Goal: Transaction & Acquisition: Purchase product/service

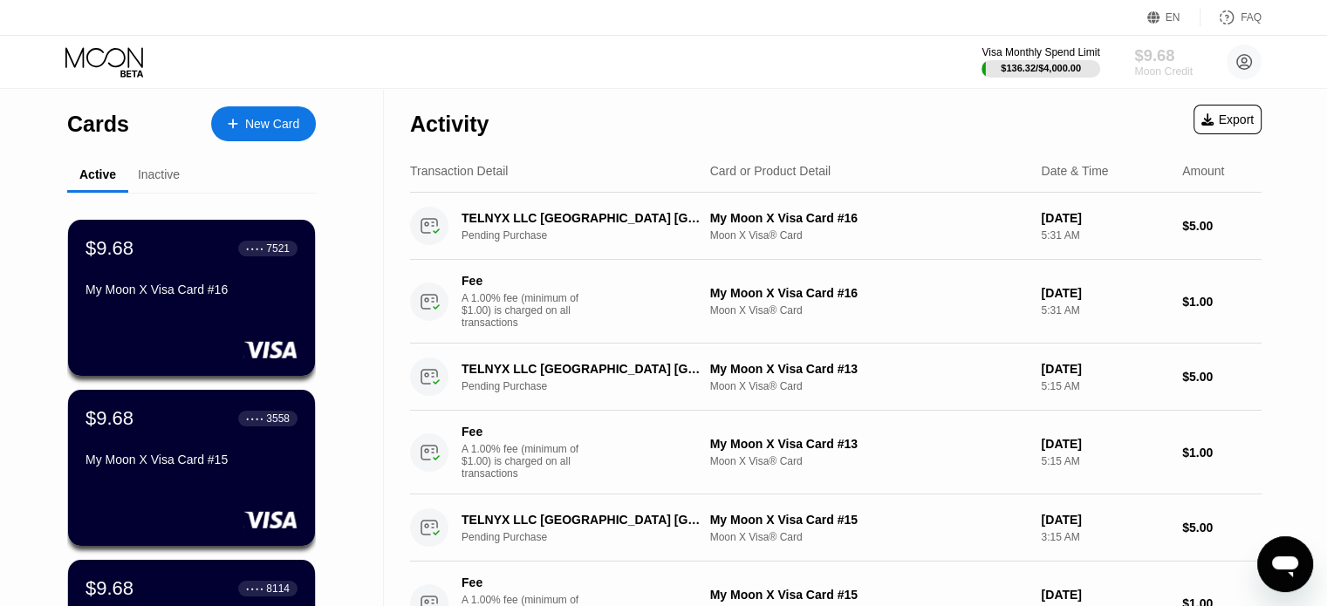
click at [1155, 66] on div "Moon Credit" at bounding box center [1163, 71] width 58 height 12
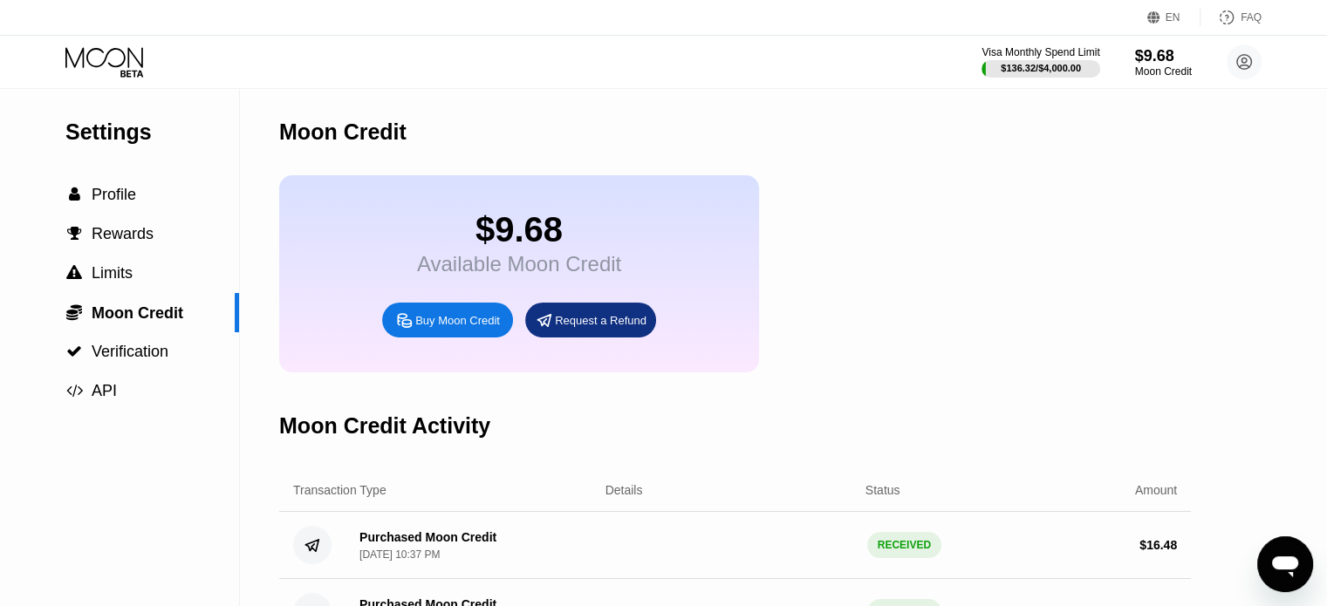
click at [1091, 318] on div "$9.68 Available Moon Credit Buy Moon Credit Request a Refund" at bounding box center [735, 273] width 912 height 197
click at [434, 328] on div "Buy Moon Credit" at bounding box center [457, 320] width 85 height 15
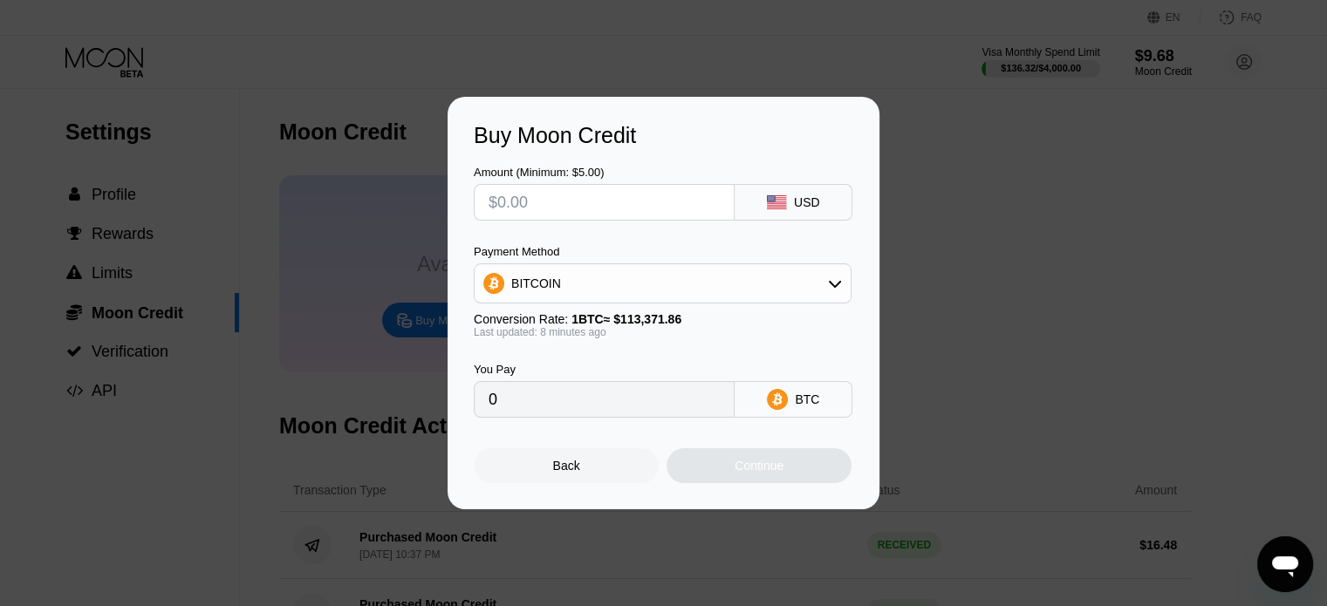
click at [544, 202] on input "text" at bounding box center [604, 202] width 231 height 35
click at [973, 257] on div "Buy Moon Credit Amount (Minimum: $5.00) USD Payment Method BITCOIN Conversion R…" at bounding box center [663, 303] width 1327 height 413
click at [580, 197] on input "text" at bounding box center [604, 202] width 231 height 35
type input "$5"
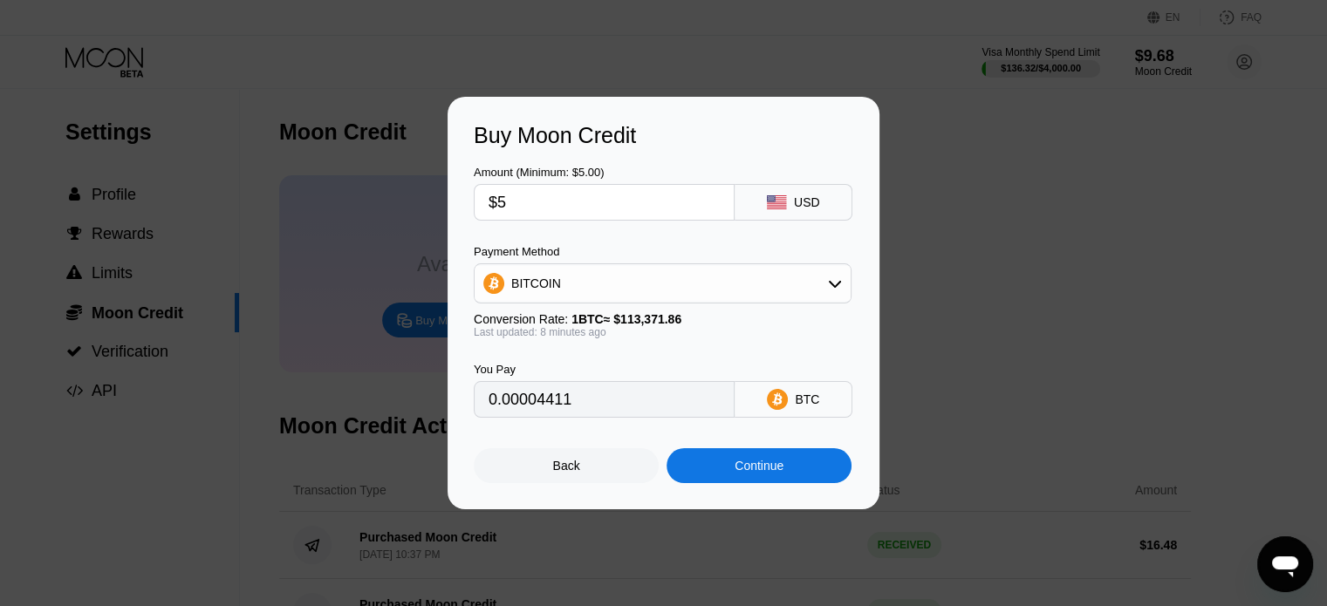
type input "0.00004411"
type input "$50"
type input "0.00044103"
type input "$50"
drag, startPoint x: 930, startPoint y: 251, endPoint x: 875, endPoint y: 261, distance: 55.8
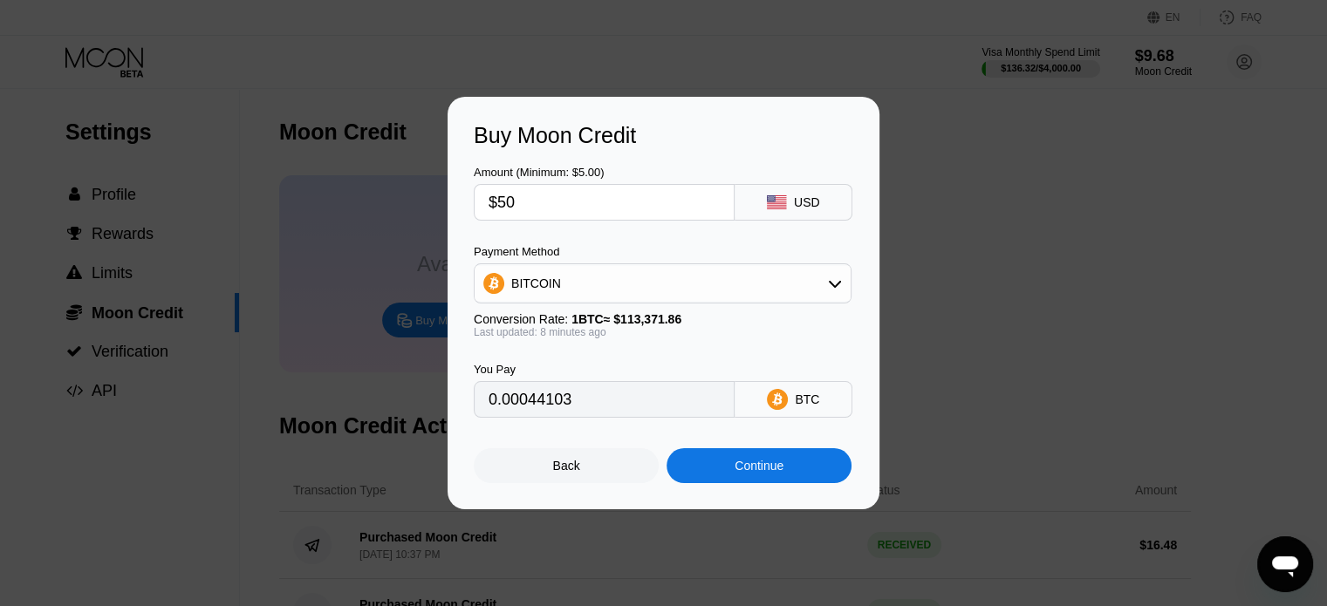
click at [928, 251] on div "Buy Moon Credit Amount (Minimum: $5.00) $50 USD Payment Method BITCOIN Conversi…" at bounding box center [663, 303] width 1327 height 413
drag, startPoint x: 820, startPoint y: 291, endPoint x: 834, endPoint y: 288, distance: 14.2
click at [824, 291] on div "BITCOIN" at bounding box center [663, 283] width 376 height 35
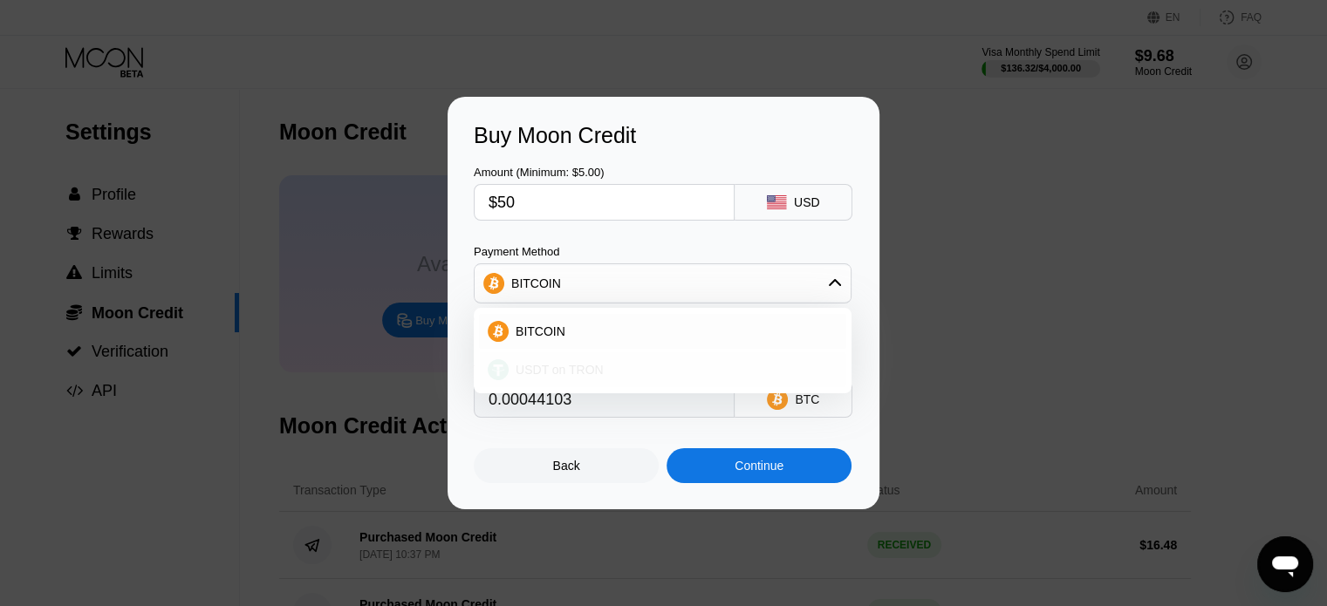
click at [554, 373] on span "USDT on TRON" at bounding box center [560, 370] width 88 height 14
type input "50.51"
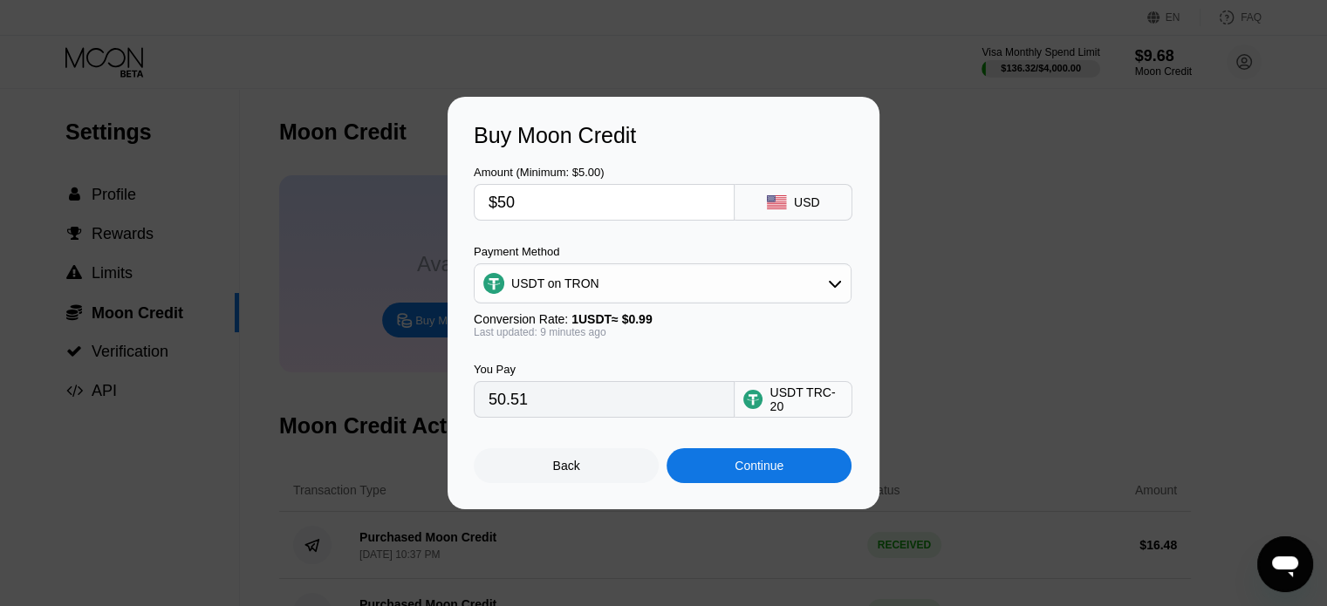
click at [1014, 394] on div "Buy Moon Credit Amount (Minimum: $5.00) $50 USD Payment Method USDT on TRON Con…" at bounding box center [663, 303] width 1327 height 413
click at [1001, 341] on div "Buy Moon Credit Amount (Minimum: $5.00) $50 USD Payment Method USDT on TRON Con…" at bounding box center [663, 303] width 1327 height 413
click at [752, 470] on div "Continue" at bounding box center [759, 466] width 49 height 14
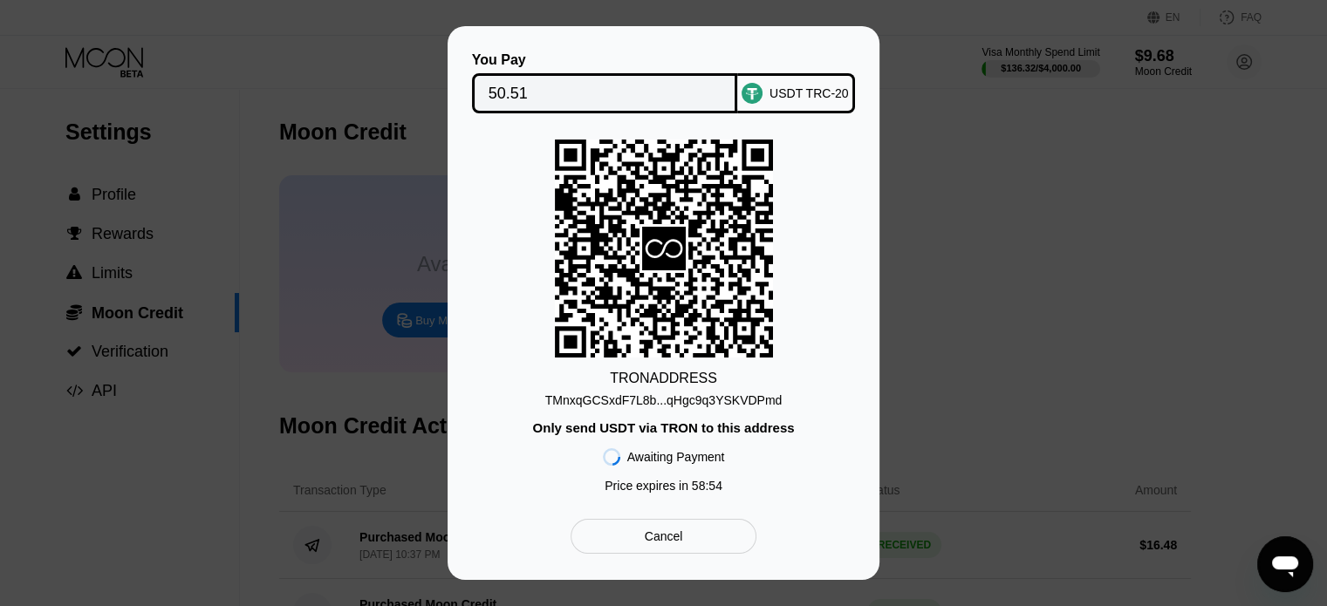
click at [670, 407] on div "TMnxqGCSxdF7L8b...qHgc9q3YSKVDPmd" at bounding box center [663, 400] width 237 height 14
click at [672, 398] on div "TMnxqGCSxdF7L8b...qHgc9q3YSKVDPmd" at bounding box center [663, 400] width 237 height 14
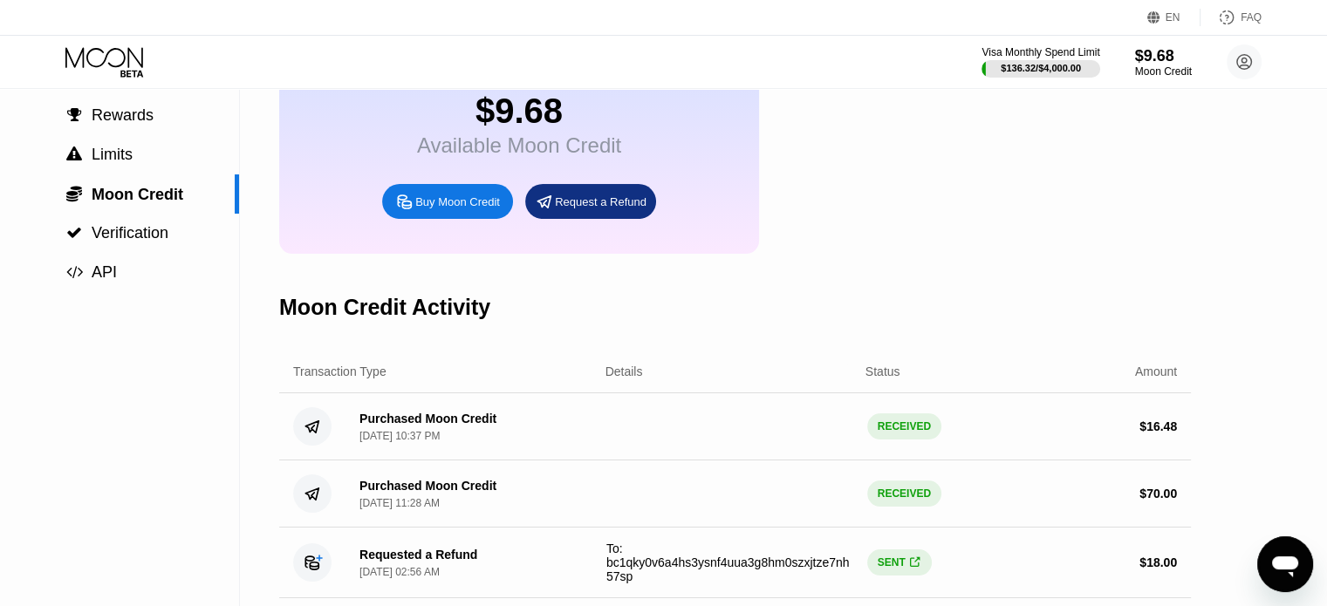
scroll to position [87, 0]
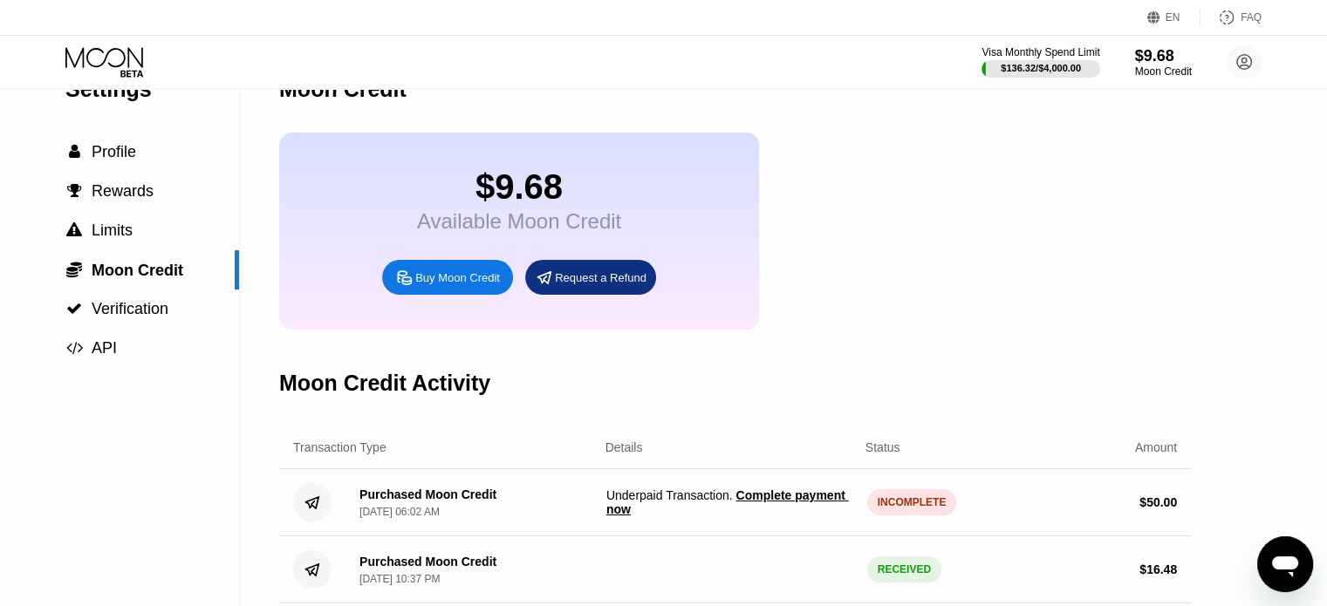
scroll to position [87, 0]
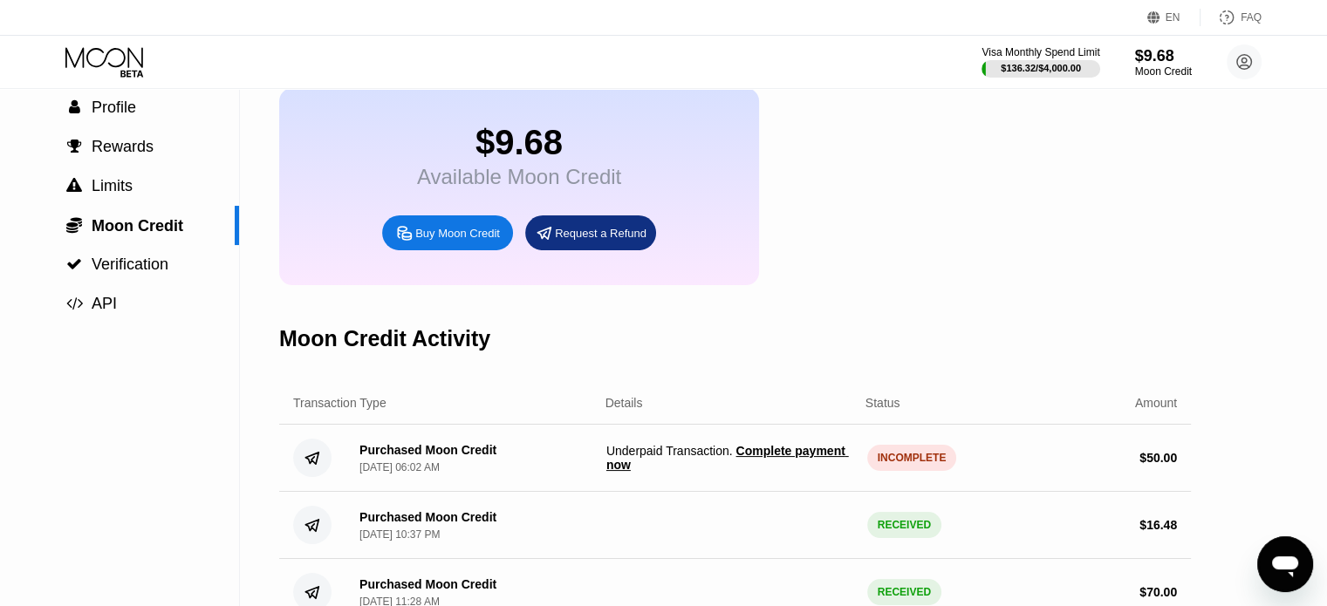
click at [800, 466] on span "Complete payment now" at bounding box center [727, 458] width 243 height 28
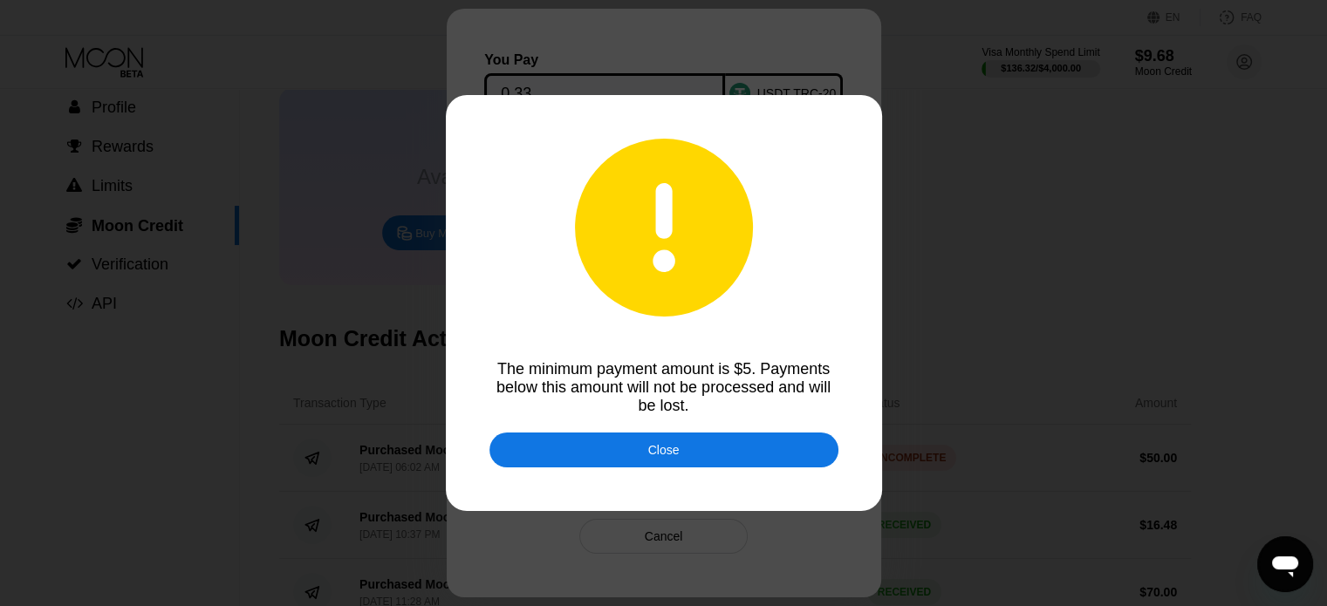
click at [685, 455] on div "Close" at bounding box center [663, 450] width 349 height 35
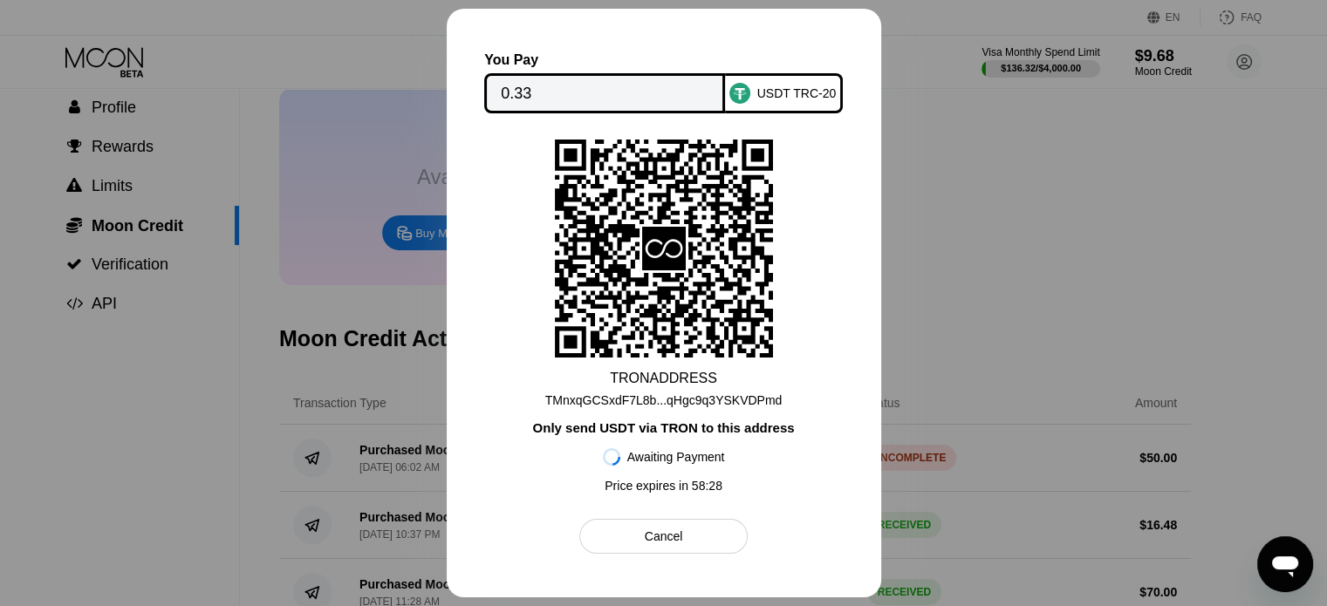
click at [983, 205] on div at bounding box center [663, 303] width 1327 height 606
drag, startPoint x: 216, startPoint y: 317, endPoint x: 225, endPoint y: 316, distance: 8.8
click at [225, 316] on div at bounding box center [663, 303] width 1327 height 606
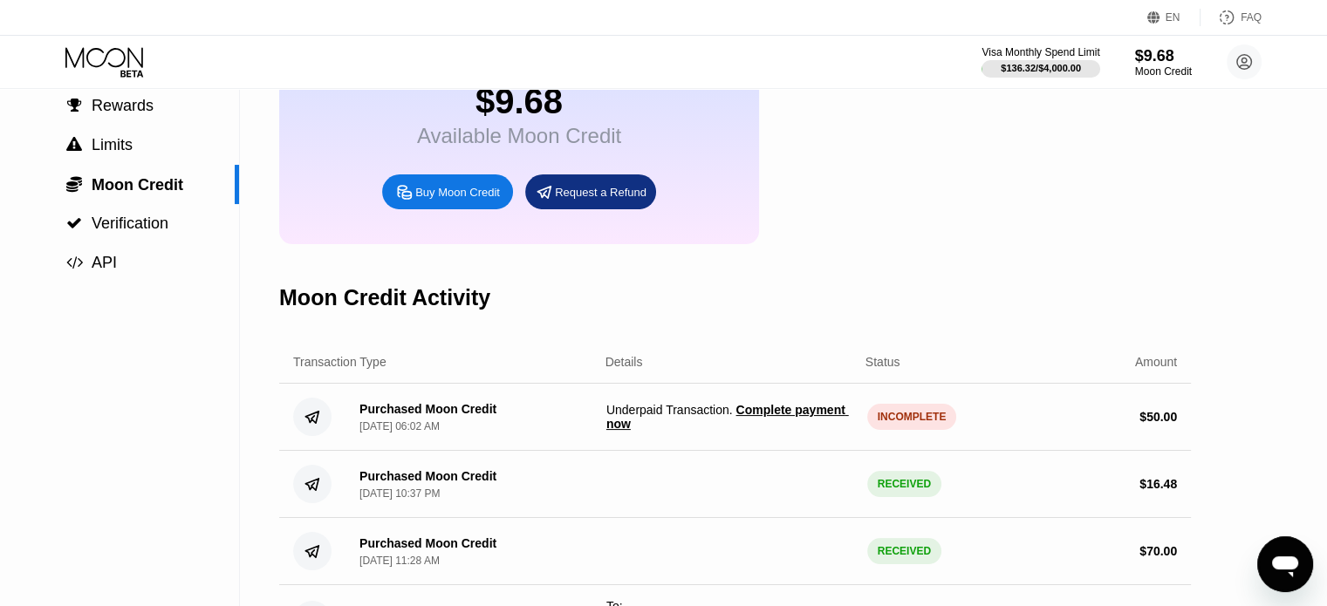
scroll to position [174, 0]
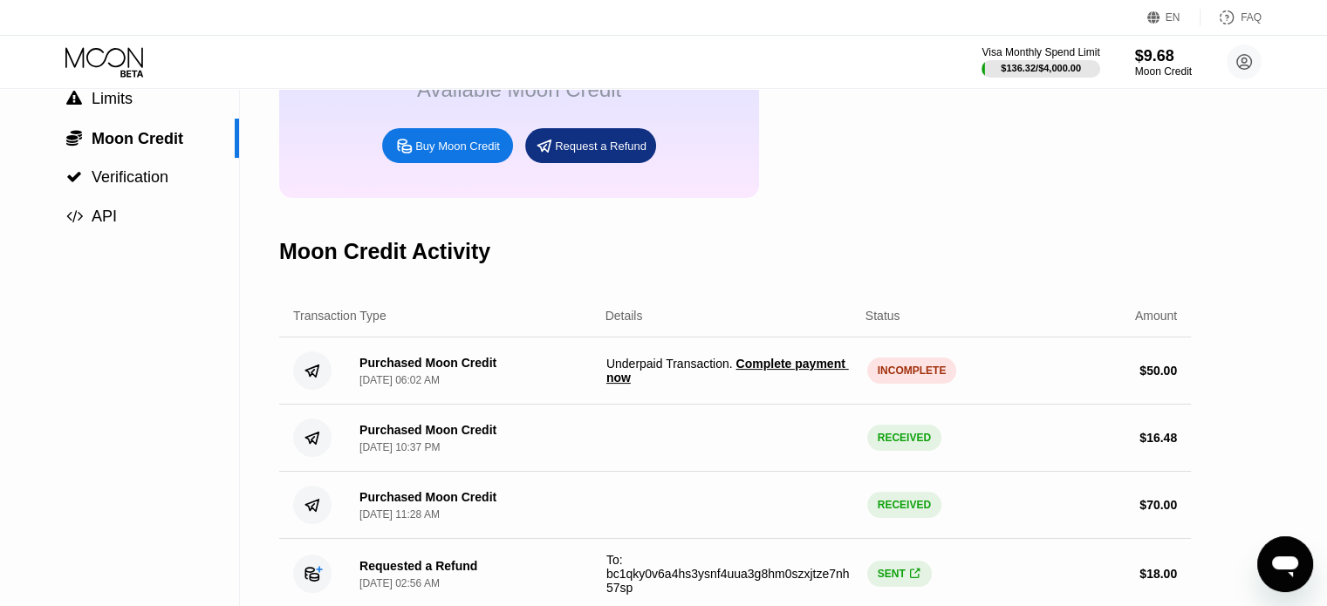
drag, startPoint x: 663, startPoint y: 414, endPoint x: 599, endPoint y: 380, distance: 72.2
click at [608, 379] on div "Purchased Moon Credit Aug 21, 2025, 06:02 AM Underpaid Transaction . Complete p…" at bounding box center [735, 371] width 912 height 67
click at [609, 381] on span "Underpaid Transaction . Complete payment now" at bounding box center [729, 371] width 247 height 28
drag, startPoint x: 608, startPoint y: 380, endPoint x: 648, endPoint y: 125, distance: 258.7
click at [650, 385] on span "Underpaid Transaction . Complete payment now" at bounding box center [729, 371] width 247 height 28
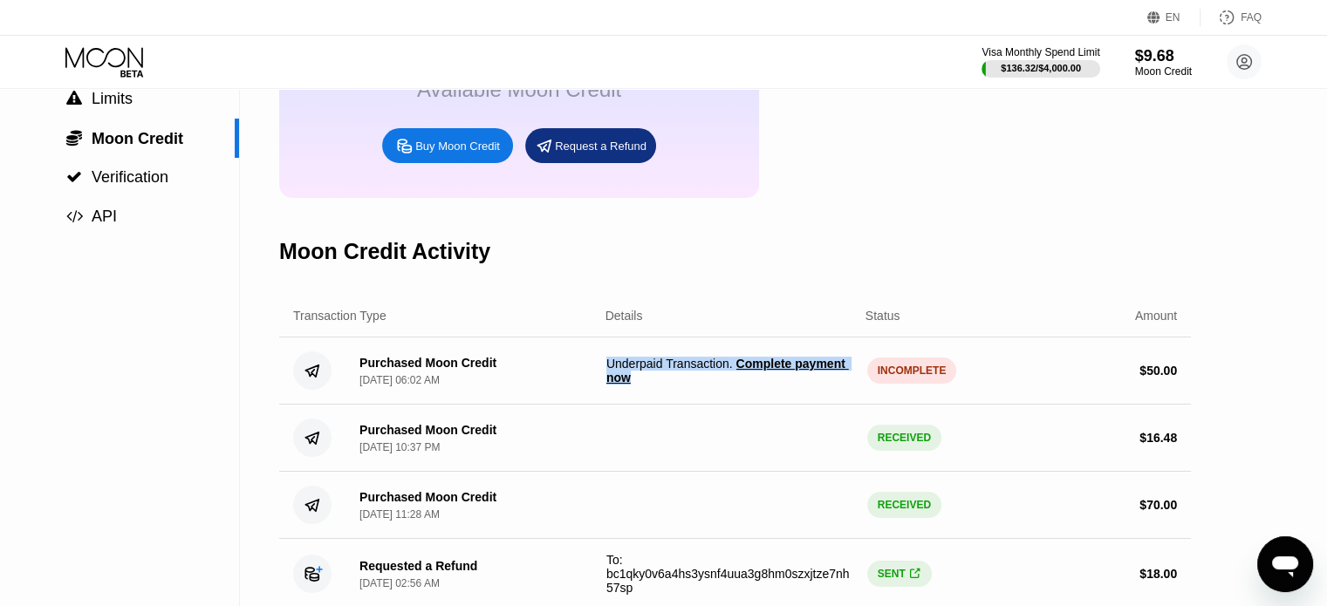
copy span "Underpaid Transaction . Complete payment now"
click at [991, 295] on div "Moon Credit Activity" at bounding box center [735, 251] width 912 height 86
click at [781, 294] on div "Moon Credit Activity" at bounding box center [735, 251] width 912 height 86
click at [786, 385] on span "Complete payment now" at bounding box center [727, 371] width 243 height 28
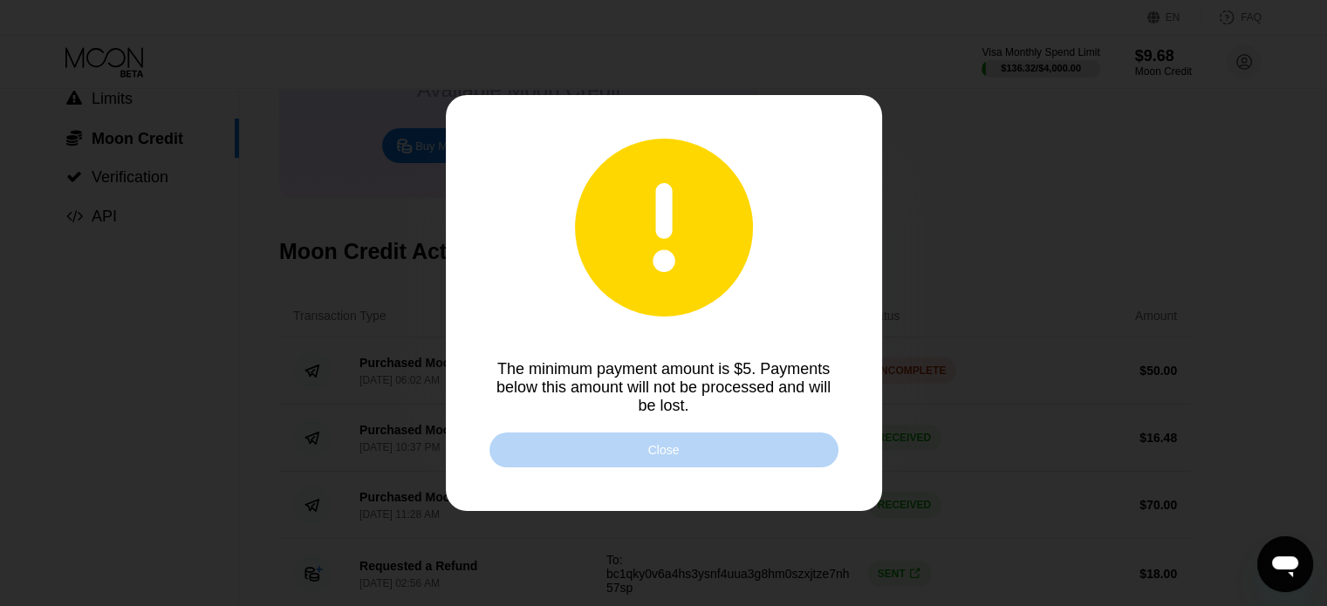
click at [642, 456] on div "Close" at bounding box center [663, 450] width 349 height 35
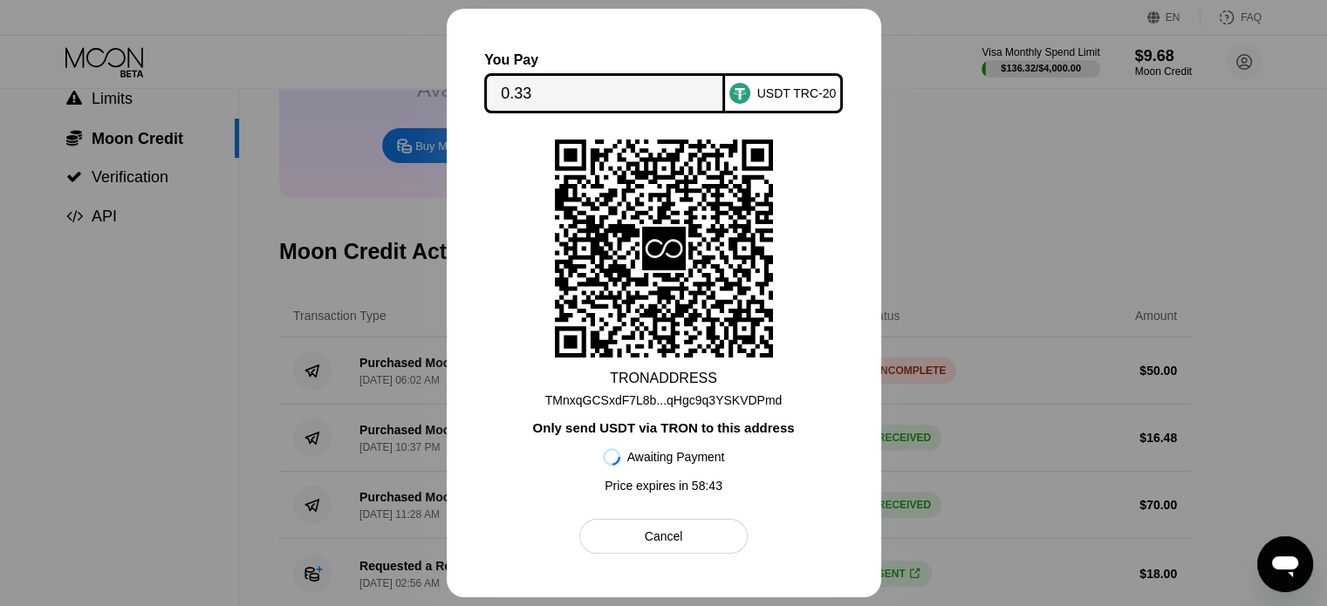
click at [782, 96] on div "USDT TRC-20" at bounding box center [796, 93] width 79 height 14
click at [782, 95] on div "USDT TRC-20" at bounding box center [796, 93] width 79 height 14
click at [541, 106] on input "0.33" at bounding box center [605, 93] width 208 height 35
click at [526, 92] on input "0.33" at bounding box center [605, 93] width 208 height 35
click at [715, 404] on div "TMnxqGCSxdF7L8b...qHgc9q3YSKVDPmd" at bounding box center [663, 400] width 237 height 14
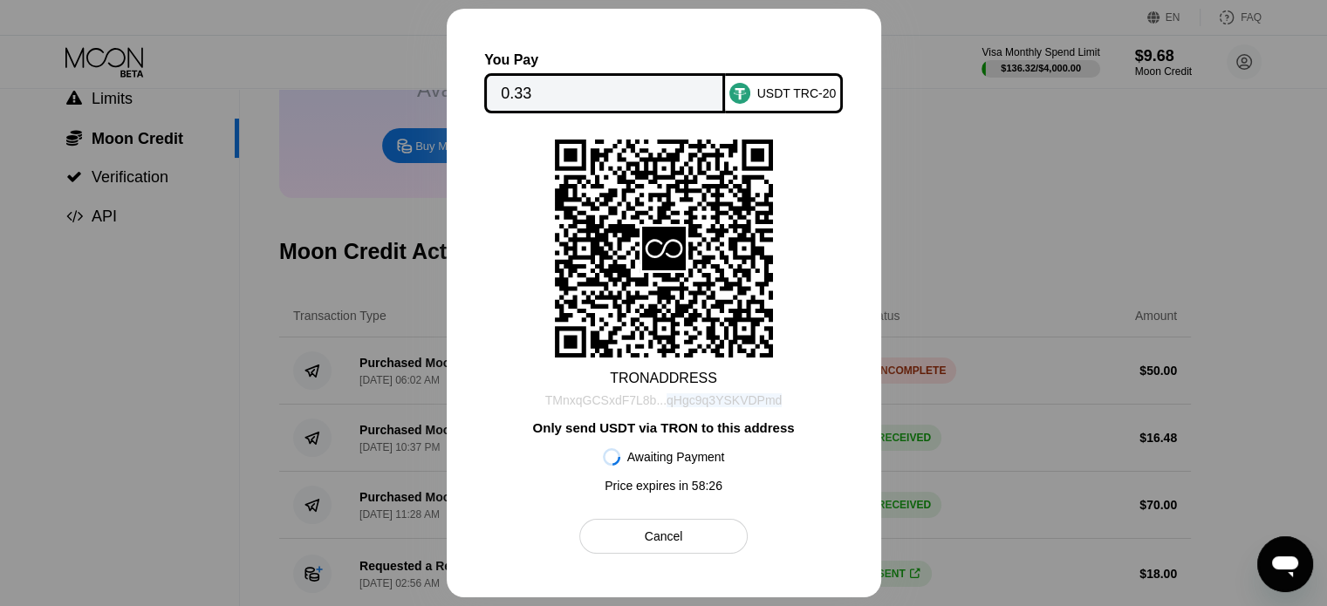
click at [715, 404] on div "TMnxqGCSxdF7L8b...qHgc9q3YSKVDPmd" at bounding box center [663, 400] width 237 height 14
click at [990, 365] on div at bounding box center [663, 303] width 1327 height 606
click at [617, 549] on div "Cancel" at bounding box center [663, 536] width 168 height 35
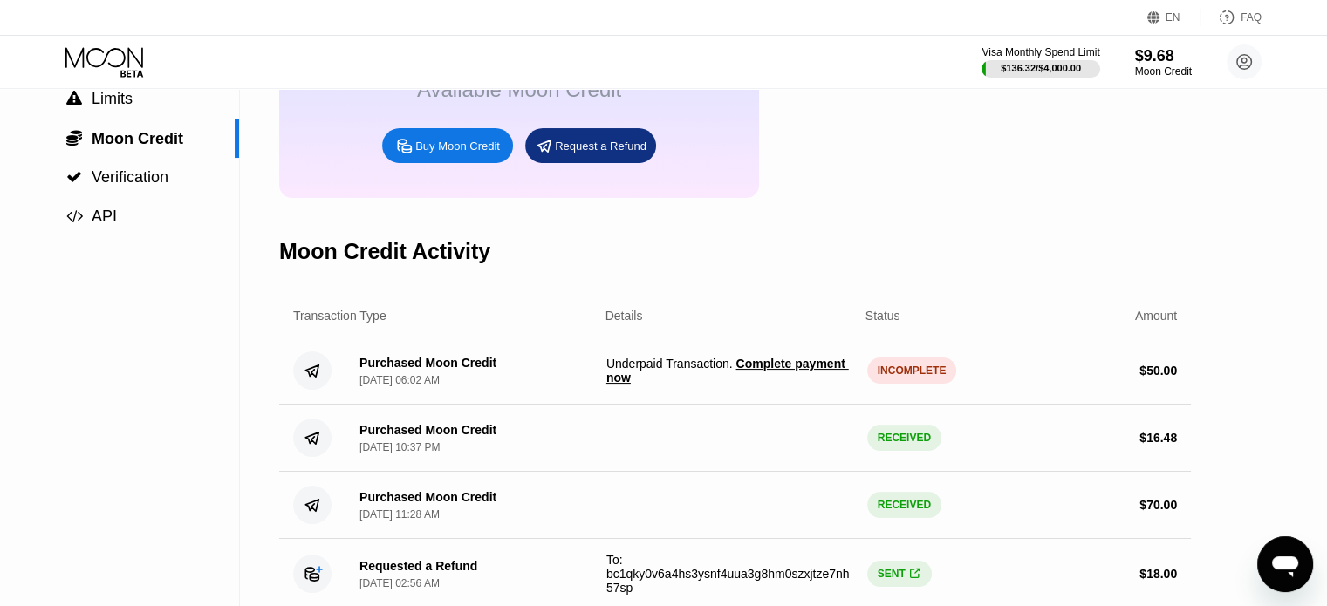
click at [770, 379] on span "Complete payment now" at bounding box center [727, 371] width 243 height 28
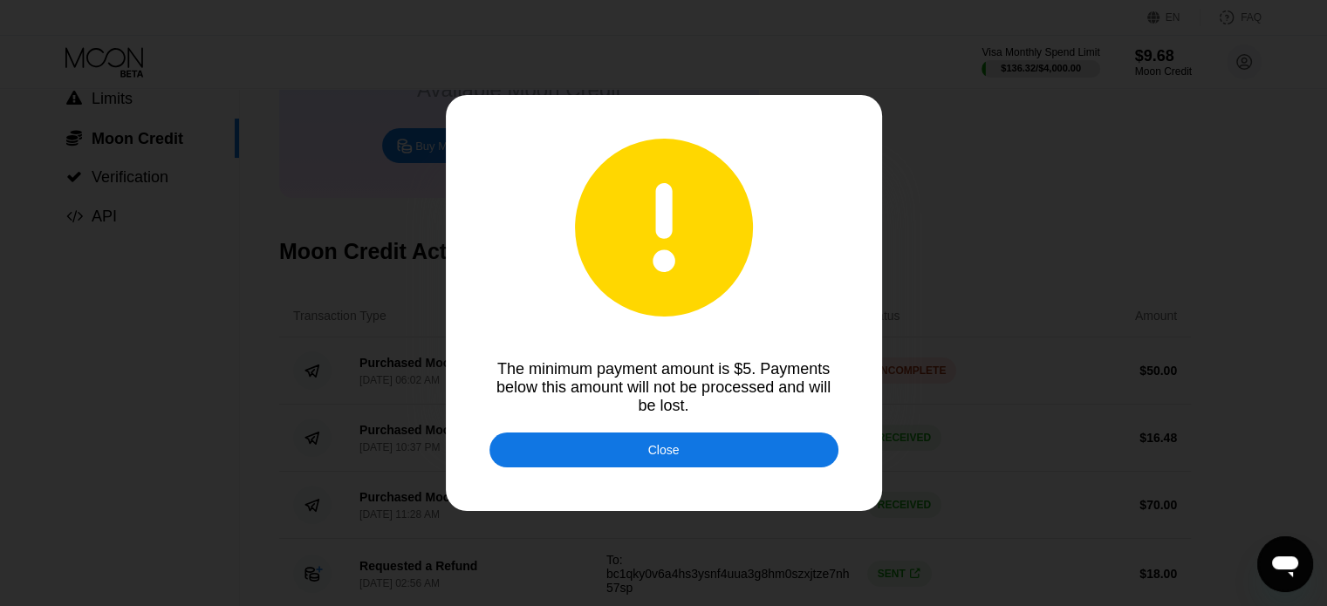
click at [687, 452] on div "Close" at bounding box center [663, 450] width 349 height 35
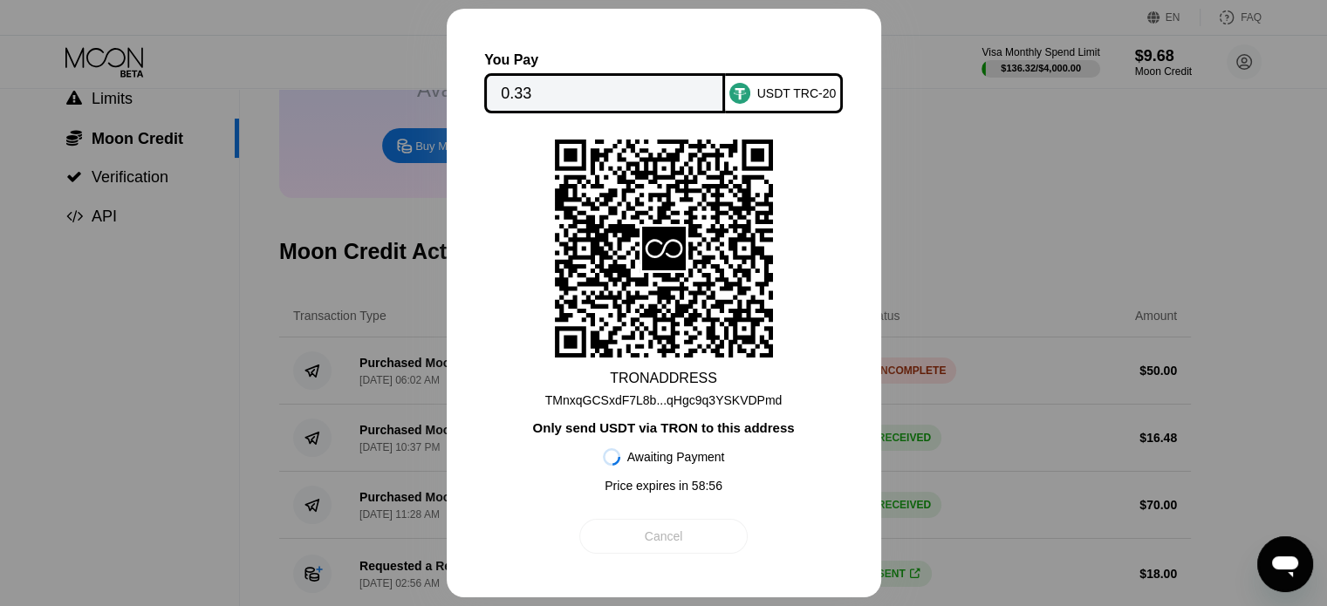
click at [673, 542] on div "Cancel" at bounding box center [664, 537] width 38 height 16
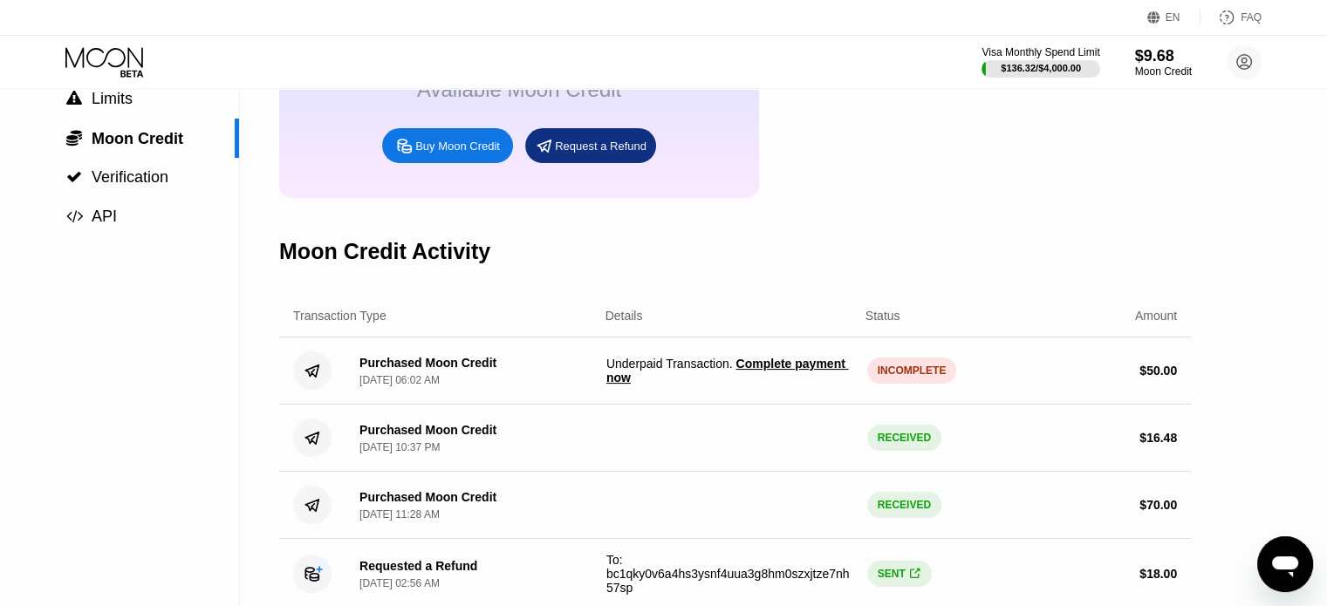
click at [1282, 561] on icon "Open messaging window" at bounding box center [1285, 567] width 26 height 21
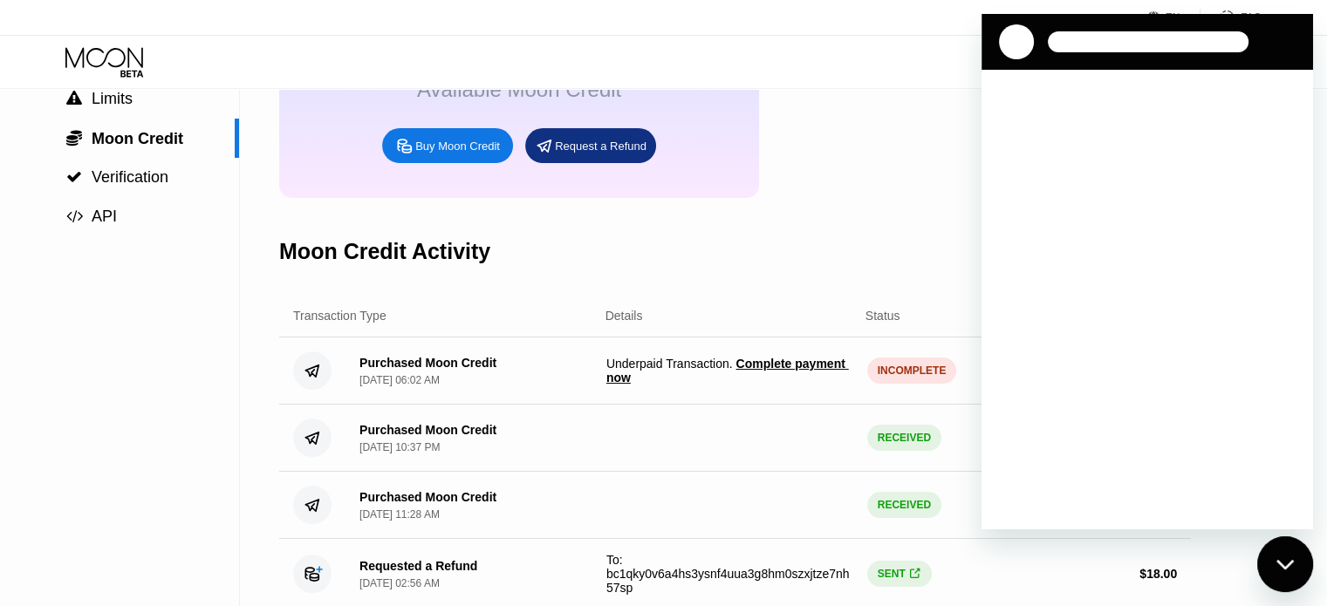
scroll to position [0, 0]
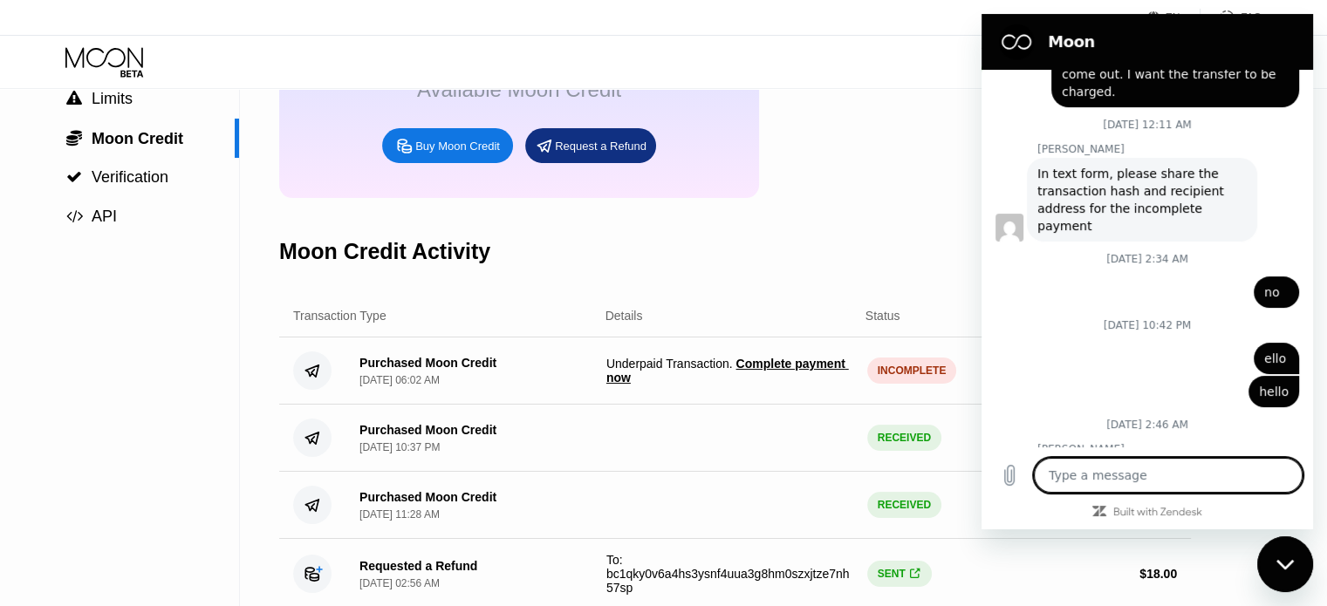
type textarea "x"
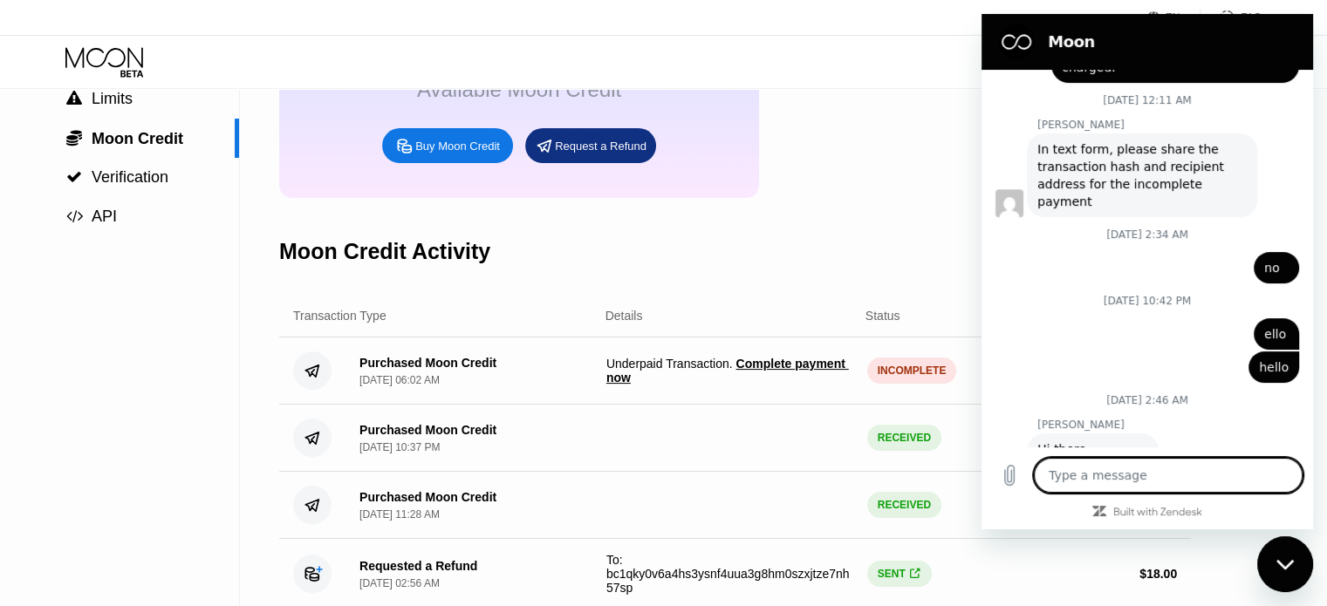
scroll to position [1604, 0]
click at [1112, 475] on textarea at bounding box center [1168, 475] width 269 height 35
type textarea "h"
type textarea "x"
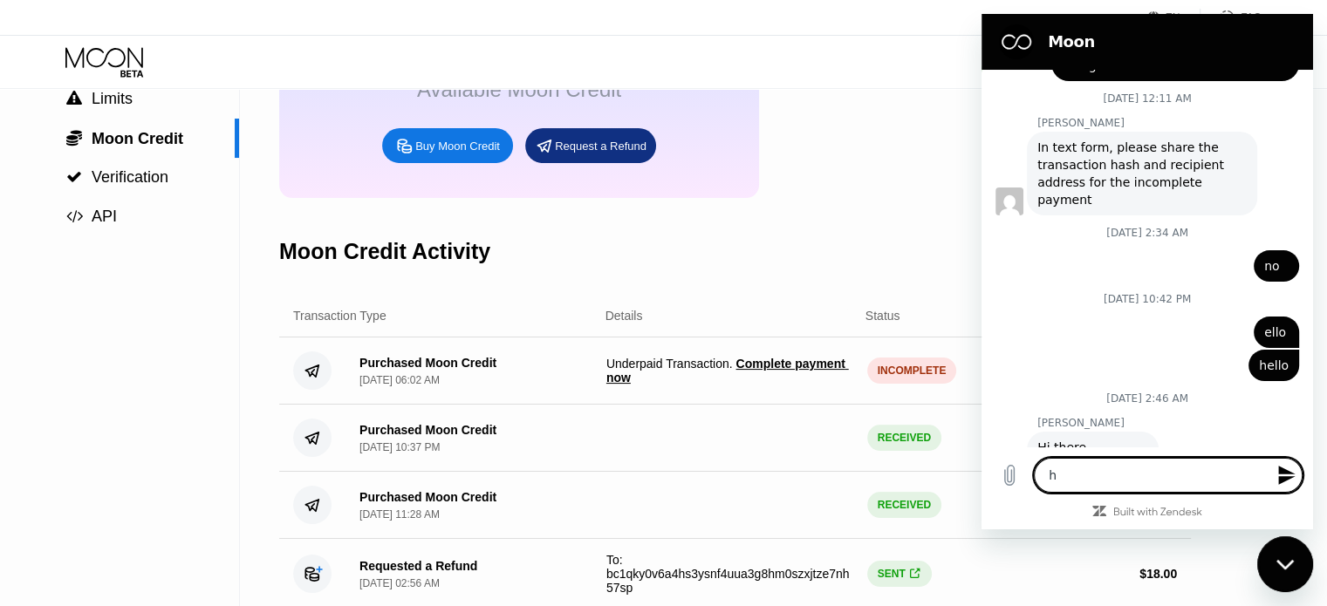
type textarea "he"
type textarea "x"
type textarea "hel"
type textarea "x"
type textarea "hell"
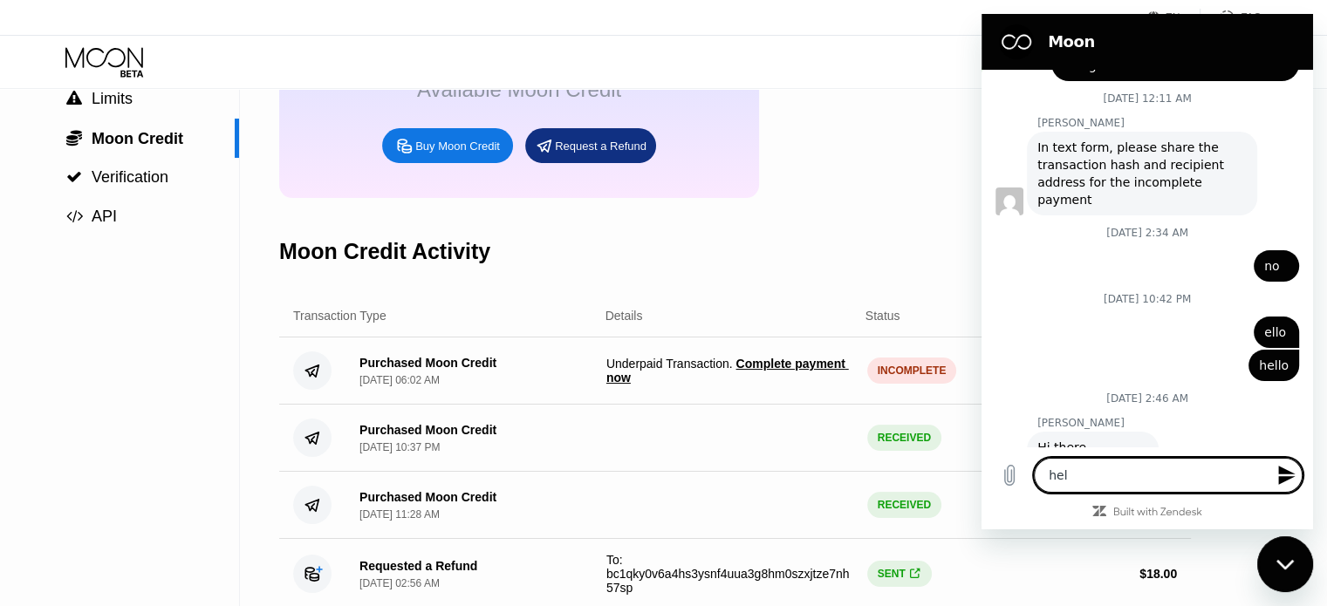
type textarea "x"
type textarea "hello"
type textarea "x"
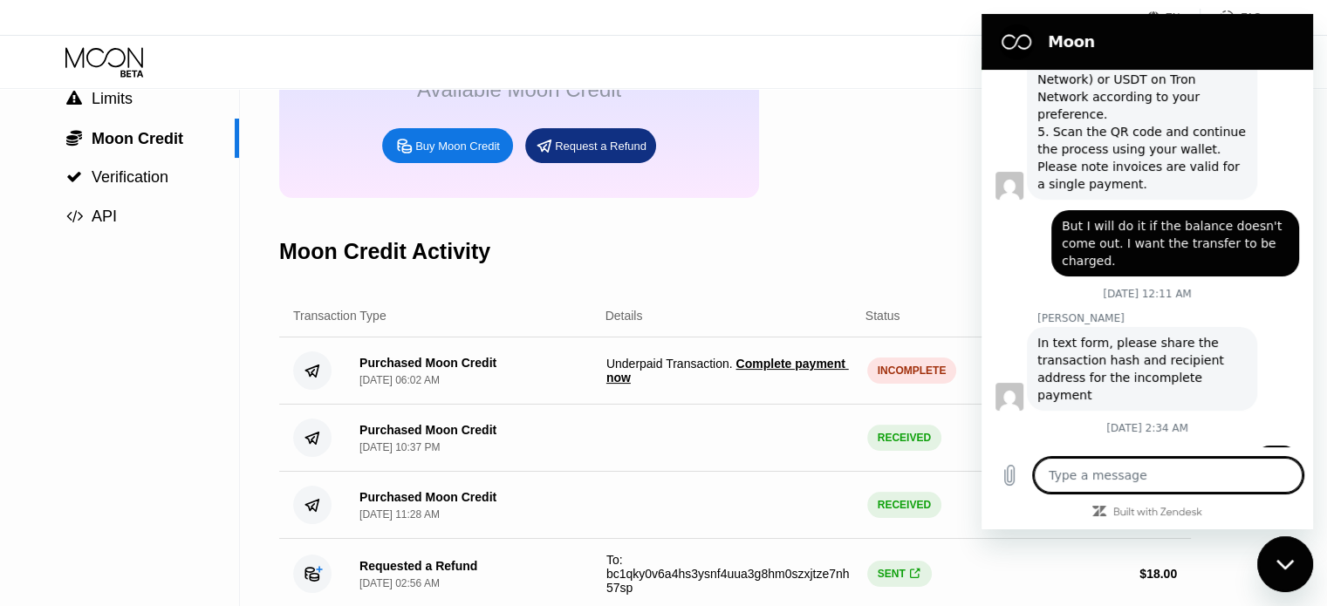
scroll to position [1671, 0]
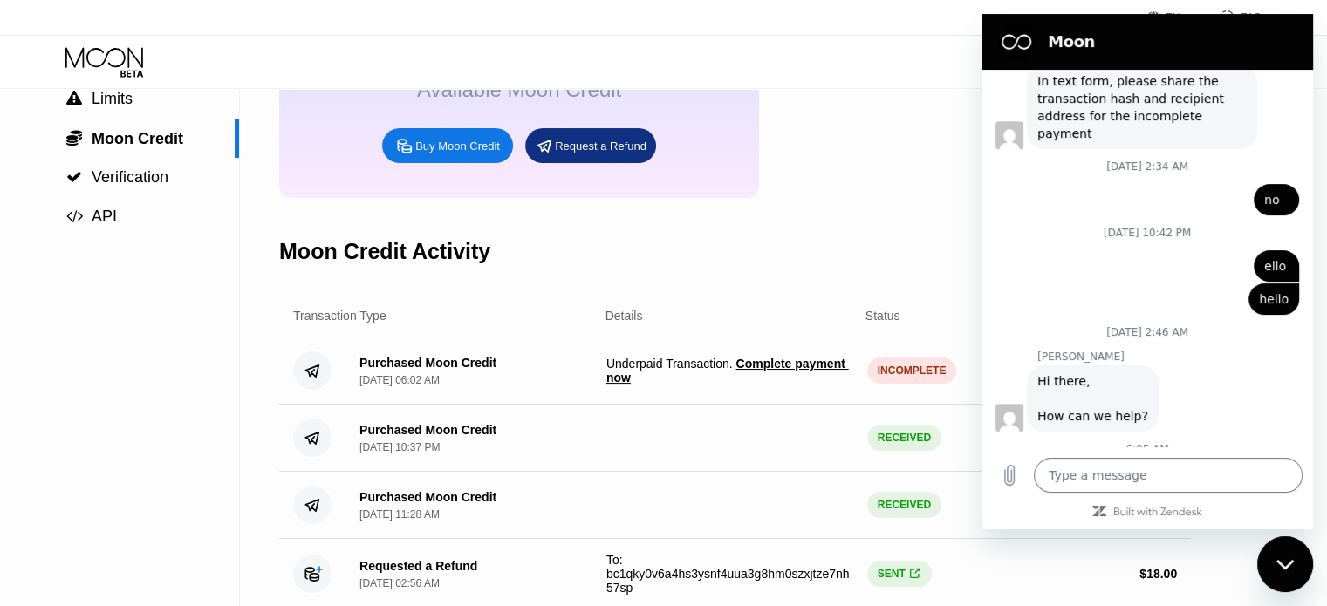
click at [915, 183] on div "$9.68 Available Moon Credit Buy Moon Credit Request a Refund" at bounding box center [735, 99] width 912 height 197
type textarea "x"
click at [854, 239] on div "Moon Credit Activity" at bounding box center [735, 251] width 912 height 86
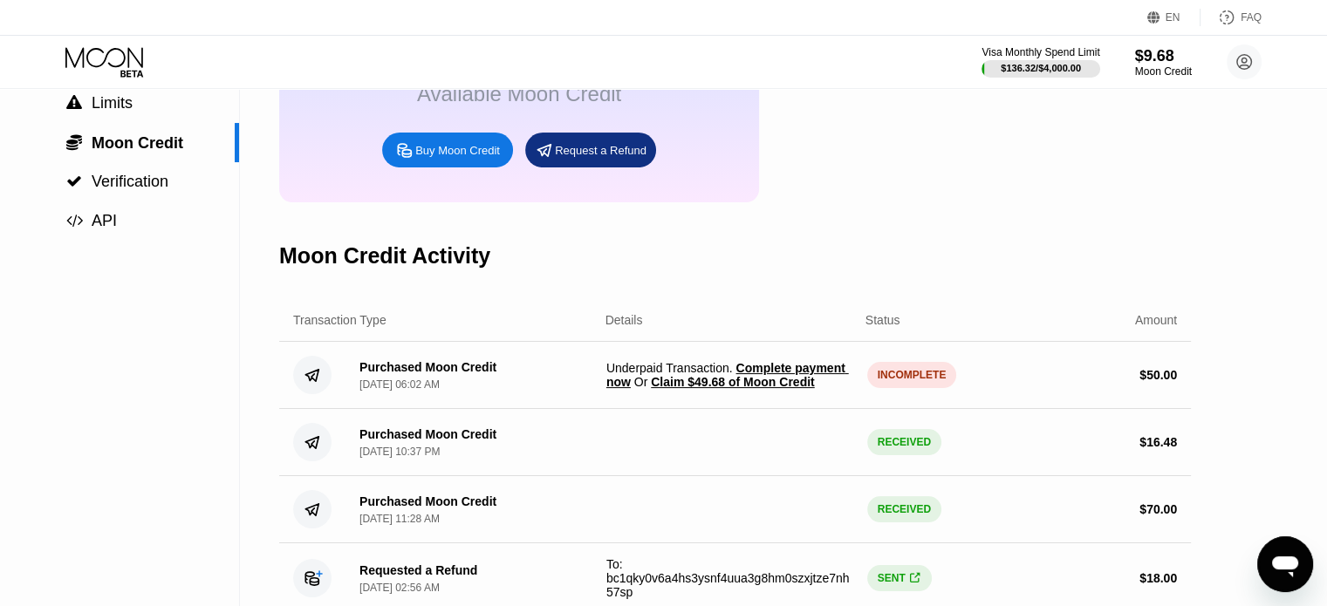
scroll to position [174, 0]
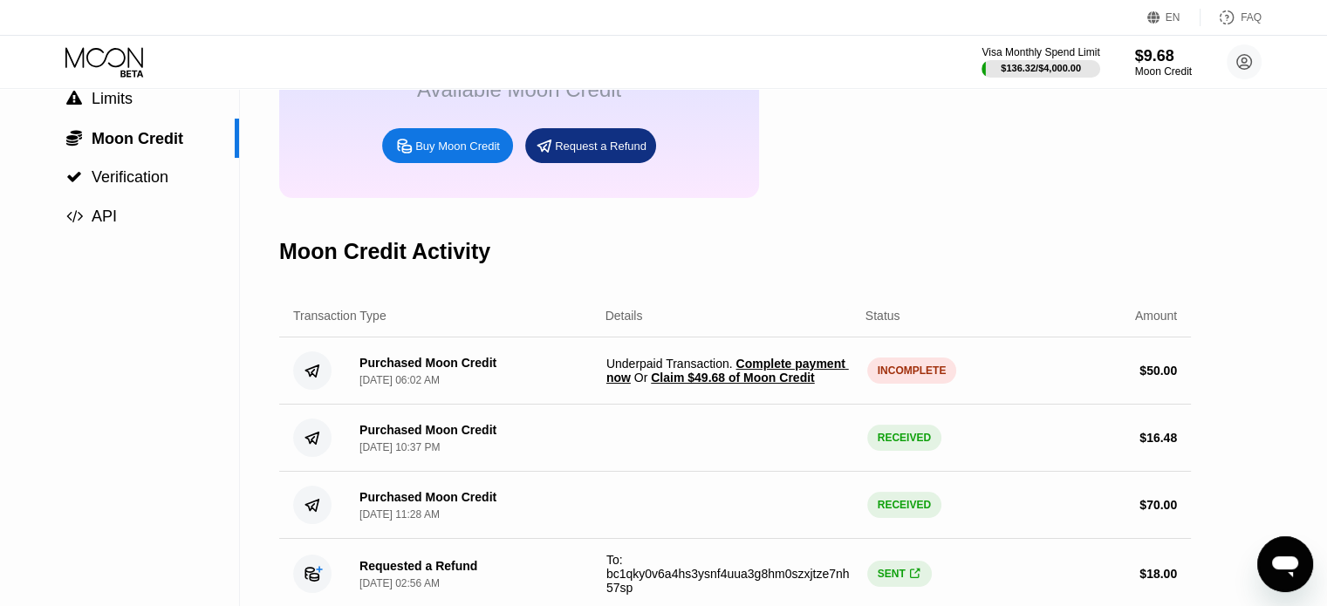
click at [778, 385] on span "Claim $49.68 of Moon Credit" at bounding box center [732, 378] width 163 height 14
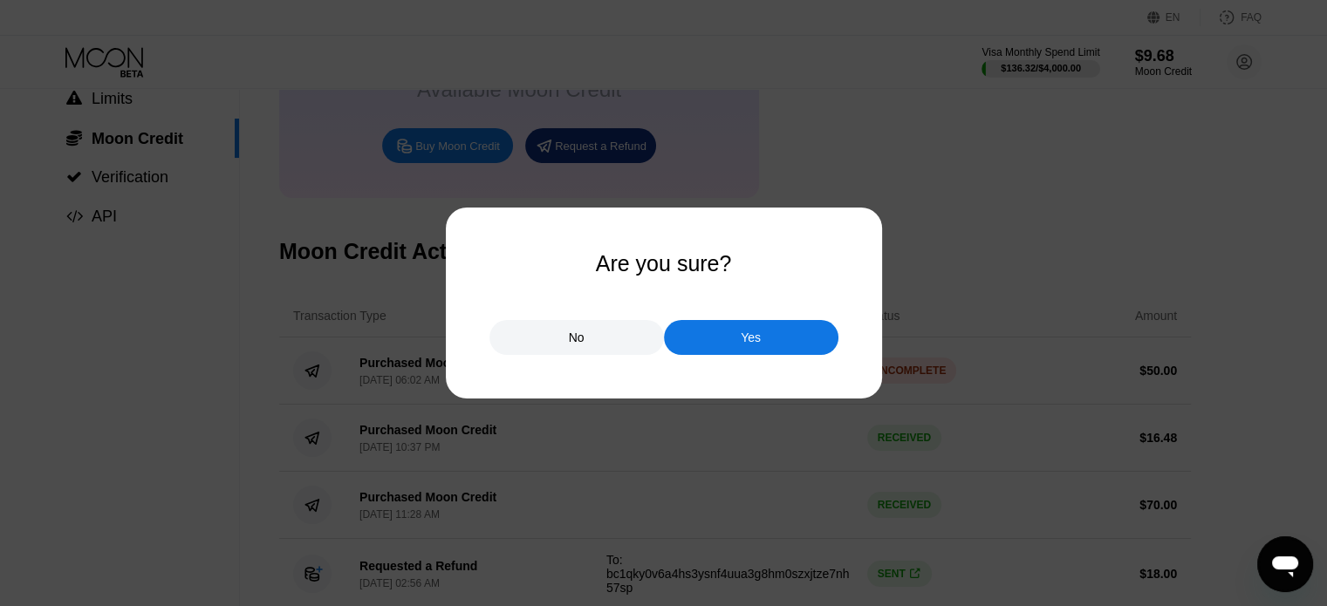
click at [749, 340] on div "Yes" at bounding box center [751, 338] width 20 height 16
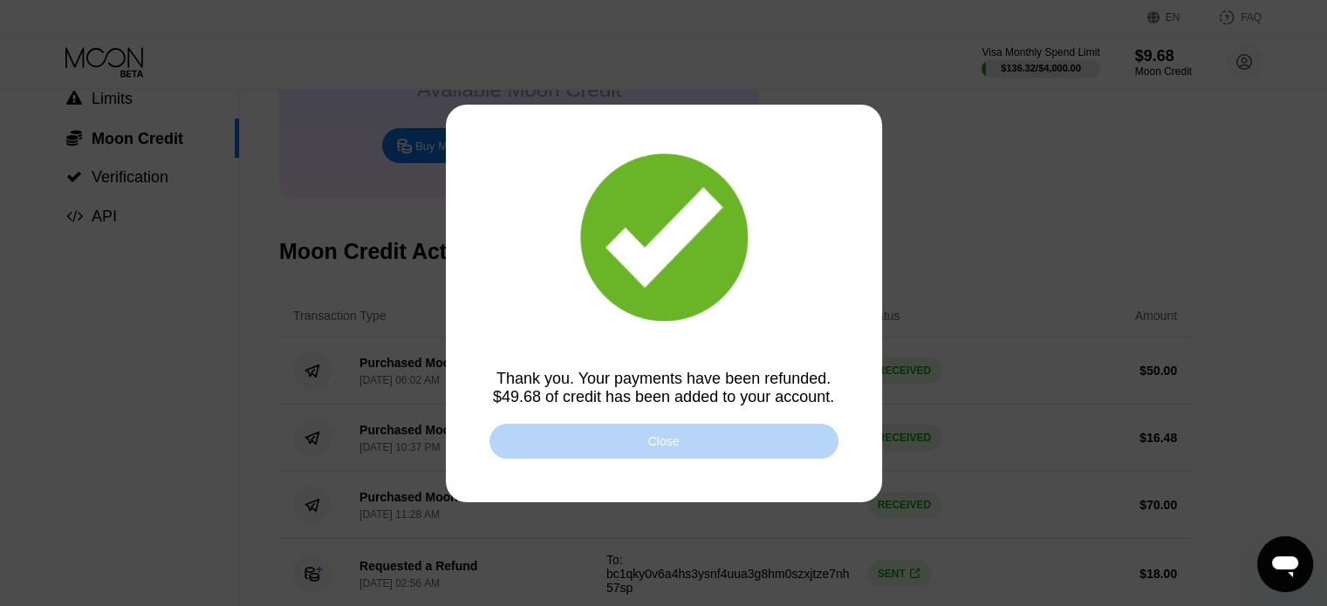
click at [673, 448] on div "Close" at bounding box center [663, 441] width 31 height 14
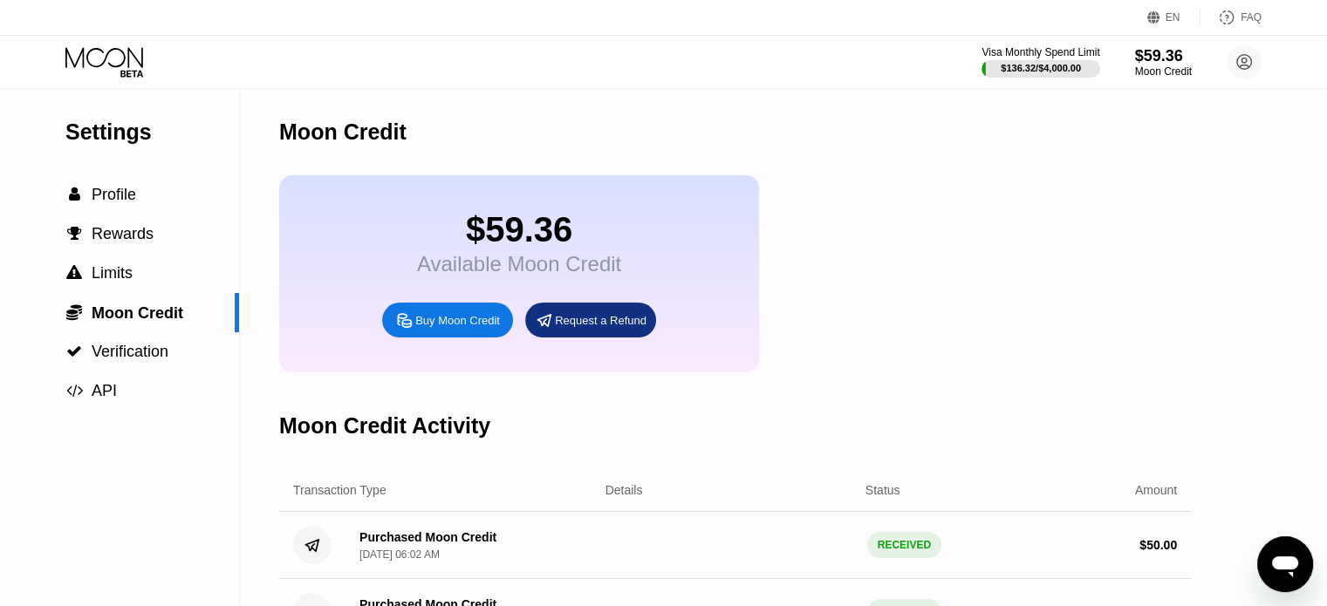
click at [1285, 558] on icon "Open messaging window" at bounding box center [1285, 567] width 26 height 21
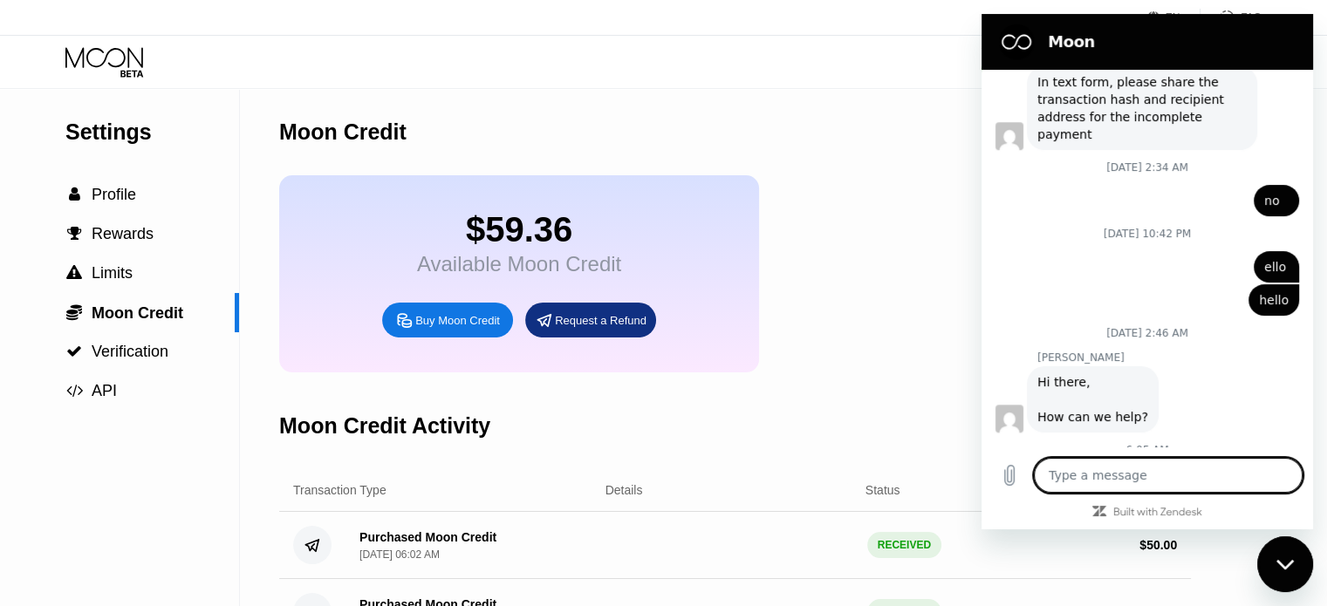
type textarea "x"
drag, startPoint x: 853, startPoint y: 174, endPoint x: 865, endPoint y: 188, distance: 18.5
click at [852, 174] on div "Moon Credit" at bounding box center [735, 132] width 912 height 86
